Goal: Task Accomplishment & Management: Manage account settings

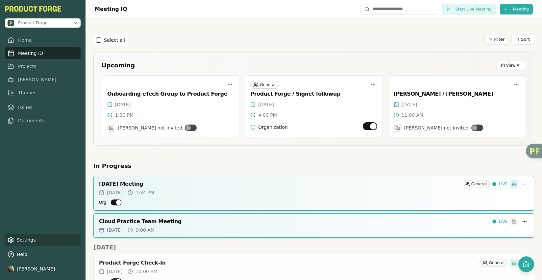
click at [27, 240] on link "Settings" at bounding box center [43, 240] width 76 height 12
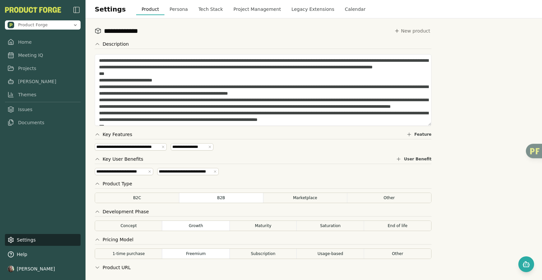
click at [339, 11] on button "Calendar" at bounding box center [354, 9] width 31 height 12
click at [353, 11] on button "Calendar" at bounding box center [354, 9] width 31 height 12
